Goal: Task Accomplishment & Management: Use online tool/utility

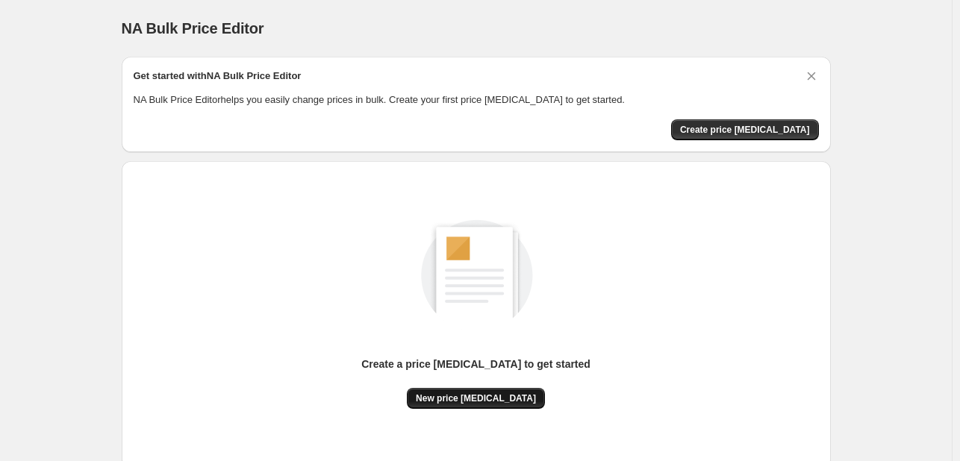
click at [460, 404] on span "New price [MEDICAL_DATA]" at bounding box center [476, 399] width 120 height 12
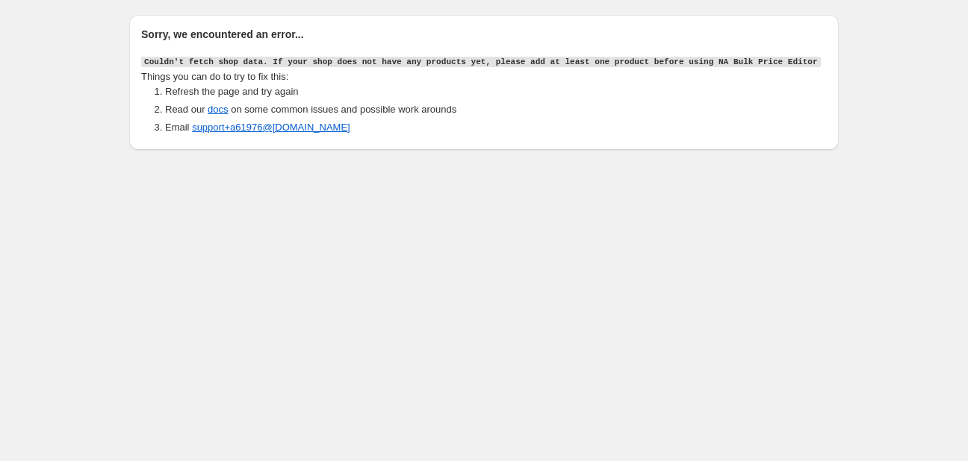
click at [322, 267] on body "Sorry, we encountered an error... Couldn't fetch shop data. If your shop does n…" at bounding box center [484, 230] width 968 height 461
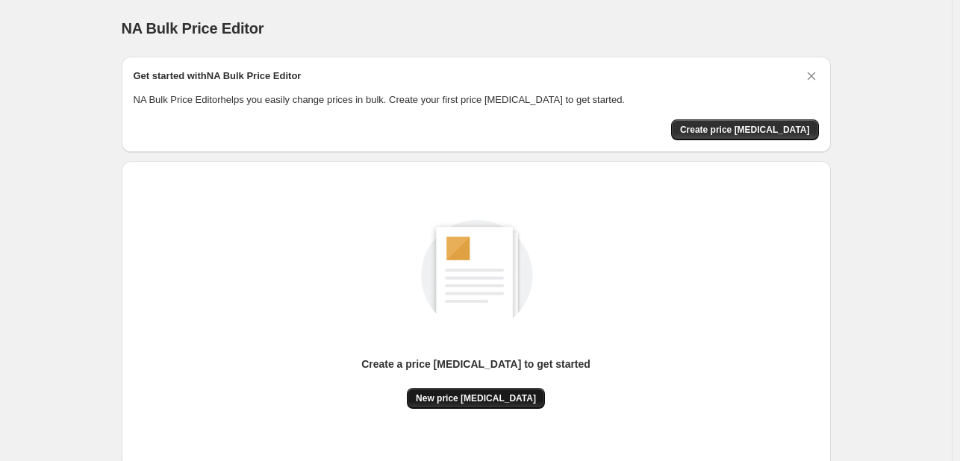
click at [469, 403] on span "New price [MEDICAL_DATA]" at bounding box center [476, 399] width 120 height 12
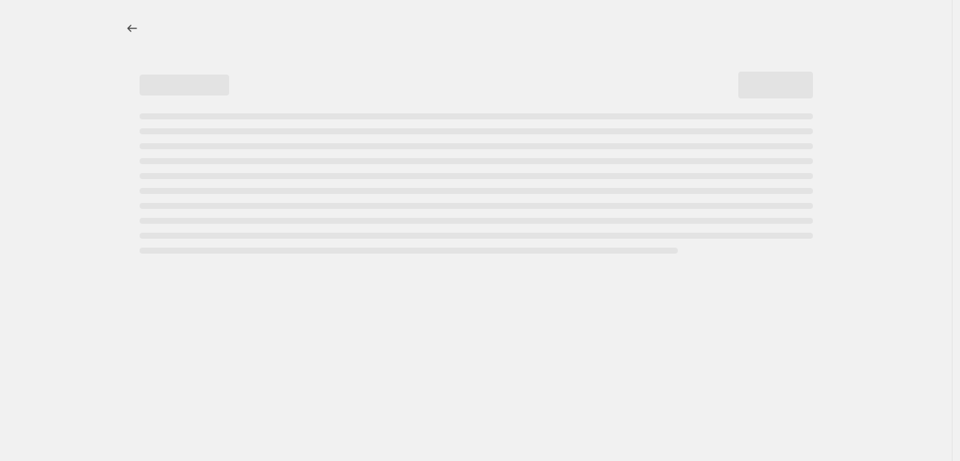
select select "percentage"
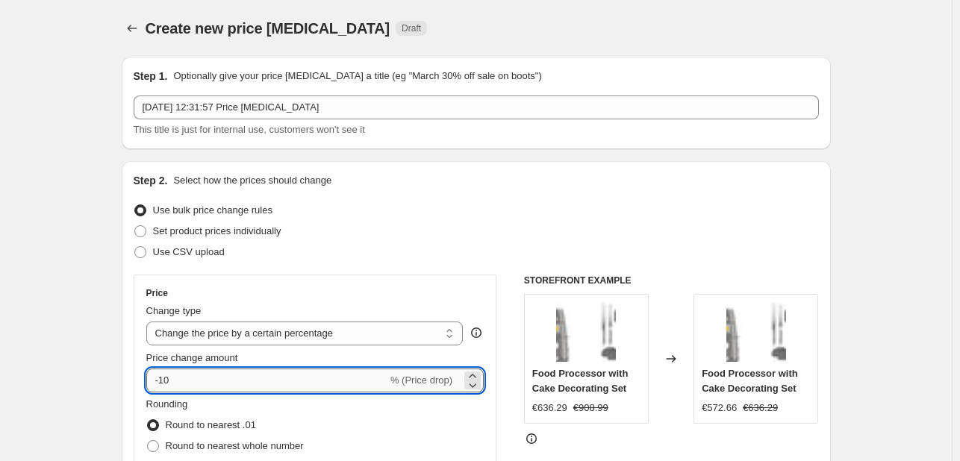
click at [225, 389] on input "-10" at bounding box center [266, 381] width 241 height 24
type input "-1"
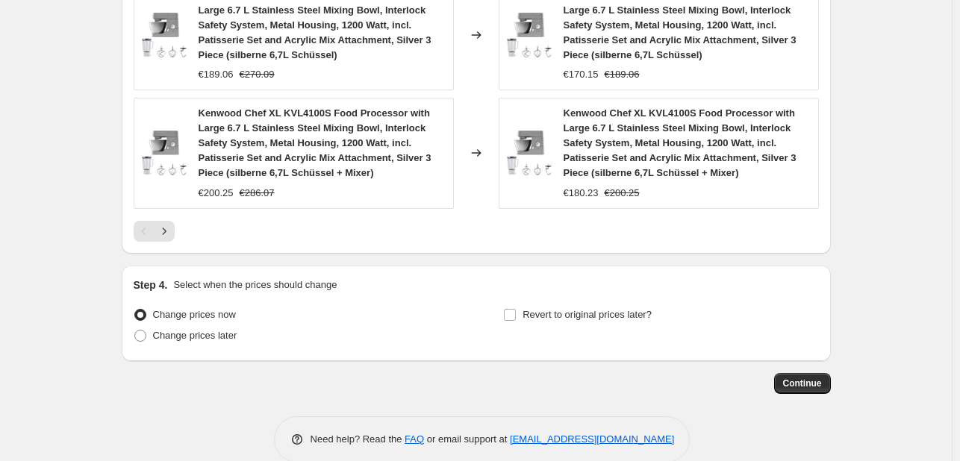
scroll to position [1183, 0]
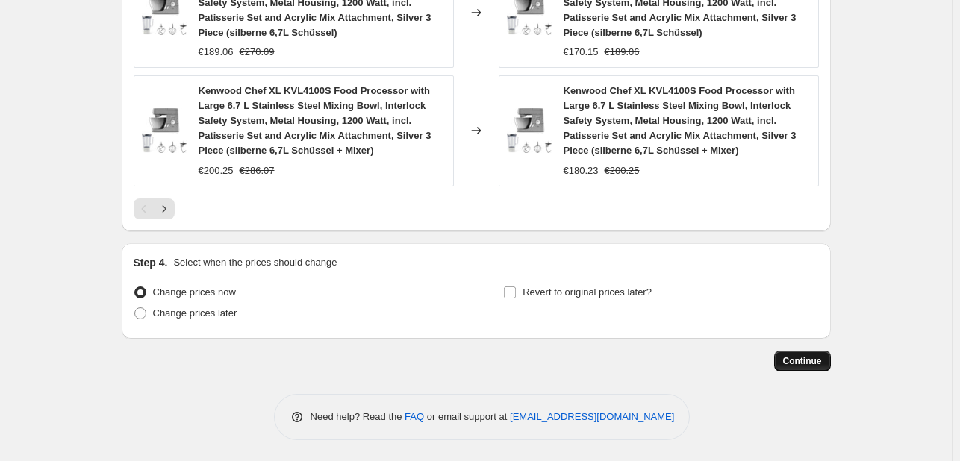
type input "-30"
click at [813, 361] on span "Continue" at bounding box center [802, 361] width 39 height 12
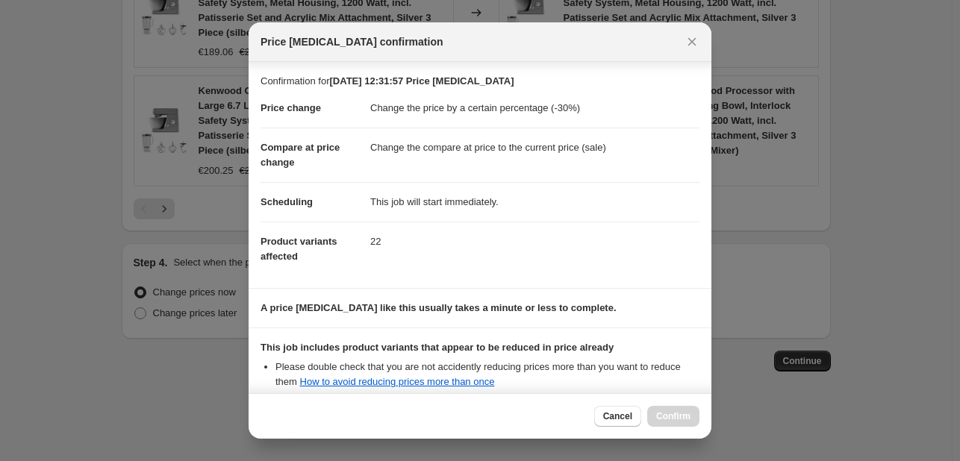
scroll to position [166, 0]
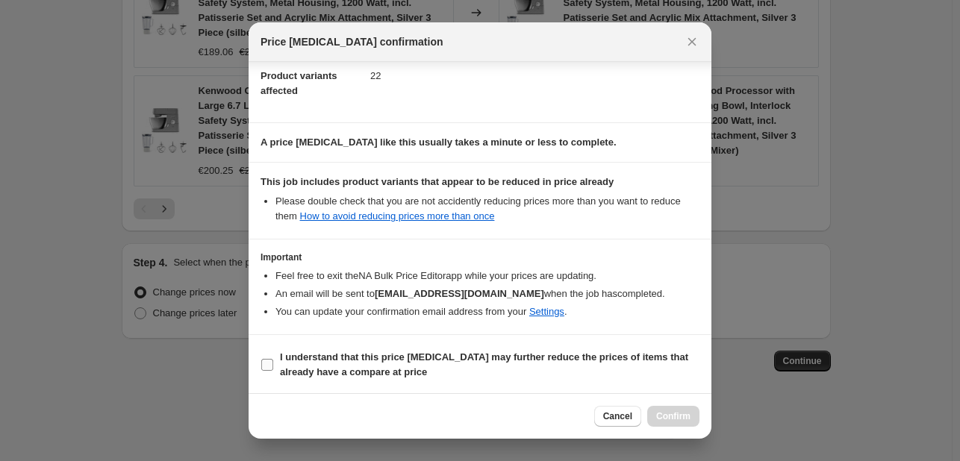
click at [273, 369] on span ":r20:" at bounding box center [267, 364] width 13 height 13
click at [273, 369] on input "I understand that this price [MEDICAL_DATA] may further reduce the prices of it…" at bounding box center [267, 365] width 12 height 12
checkbox input "true"
drag, startPoint x: 687, startPoint y: 415, endPoint x: 689, endPoint y: 452, distance: 36.7
click at [687, 416] on span "Confirm" at bounding box center [673, 417] width 34 height 12
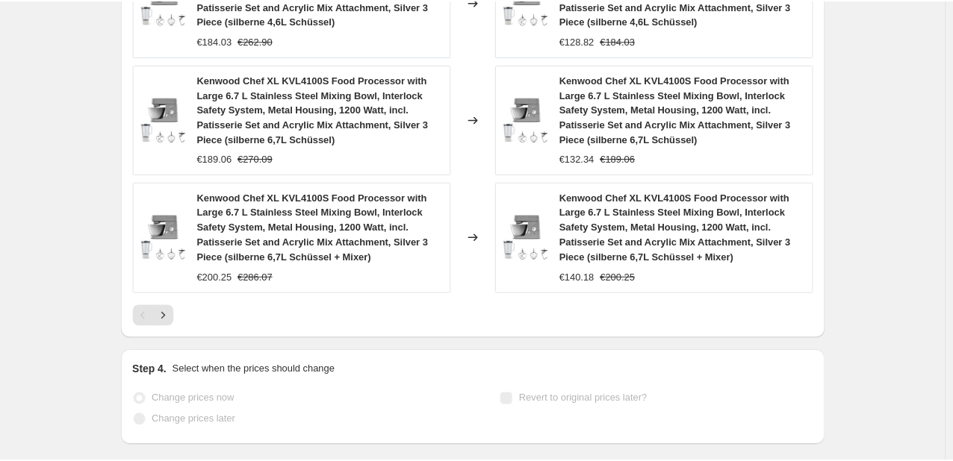
scroll to position [1222, 0]
